Goal: Task Accomplishment & Management: Use online tool/utility

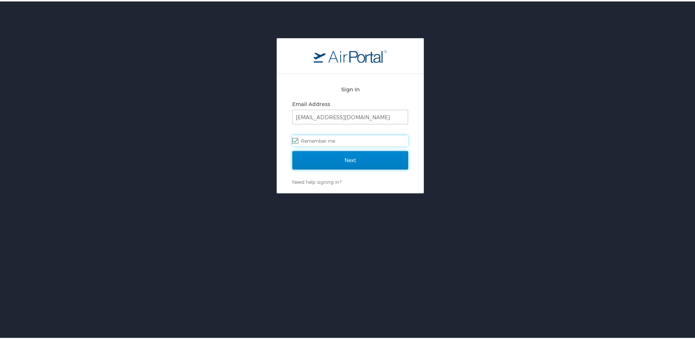
click at [373, 165] on input "Next" at bounding box center [351, 159] width 116 height 18
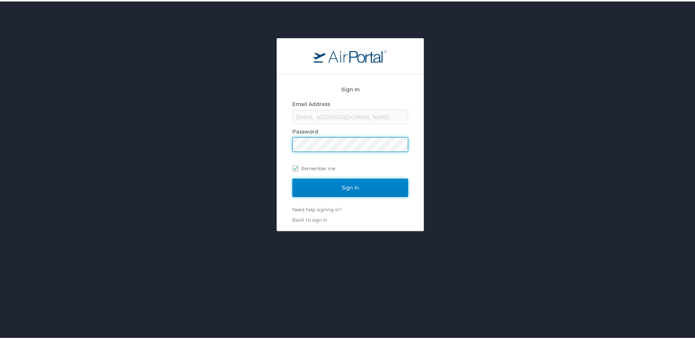
click at [364, 189] on input "Sign In" at bounding box center [351, 186] width 116 height 18
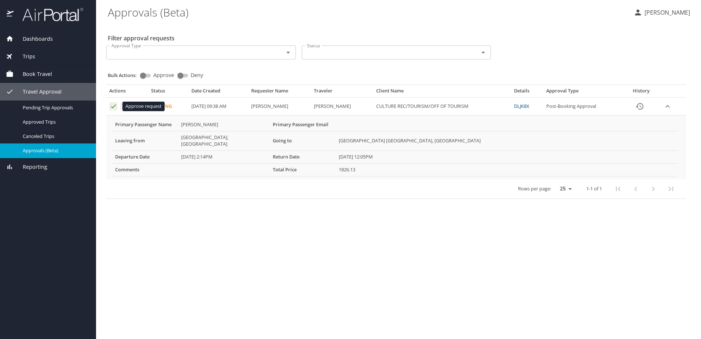
click at [113, 109] on icon "Approval table" at bounding box center [113, 106] width 7 height 7
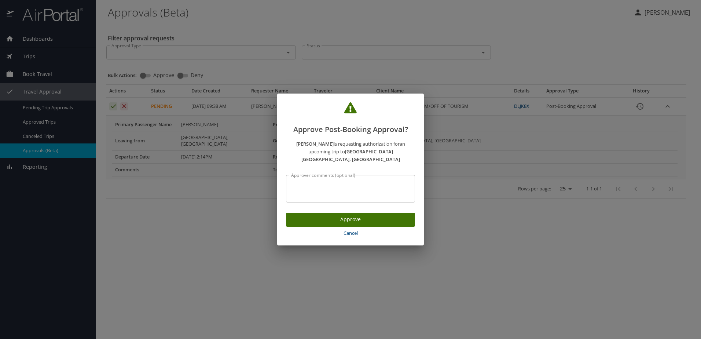
click at [304, 215] on span "Approve" at bounding box center [350, 219] width 117 height 9
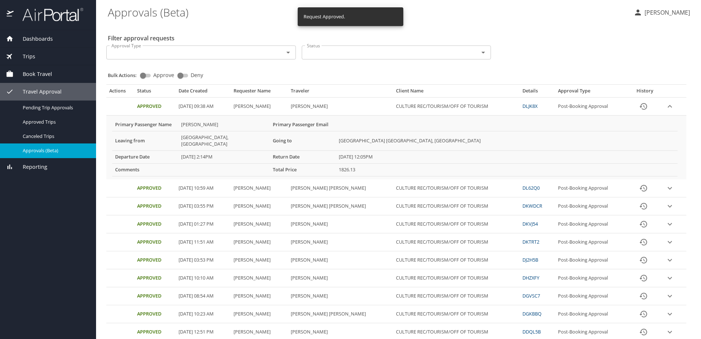
click at [666, 8] on p "Kasia Dizer" at bounding box center [666, 12] width 48 height 9
click at [650, 83] on li "Sign out" at bounding box center [659, 82] width 75 height 13
